Goal: Task Accomplishment & Management: Use online tool/utility

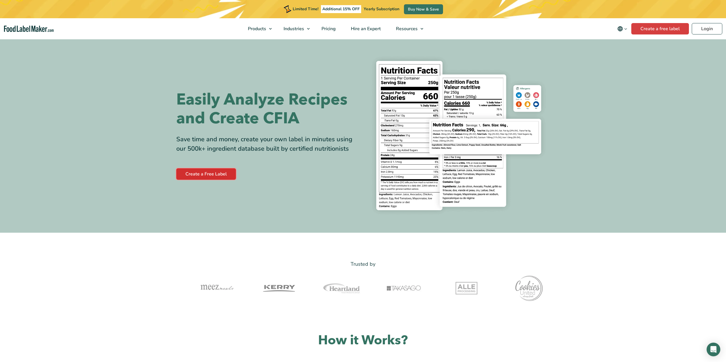
click at [208, 172] on link "Create a Free Label" at bounding box center [206, 173] width 60 height 11
